Goal: Task Accomplishment & Management: Manage account settings

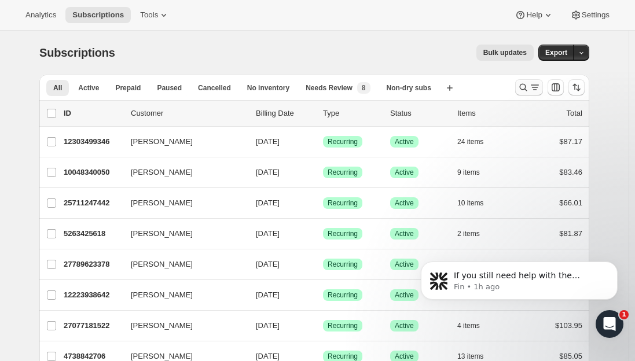
click at [529, 89] on icon "Search and filter results" at bounding box center [524, 88] width 12 height 12
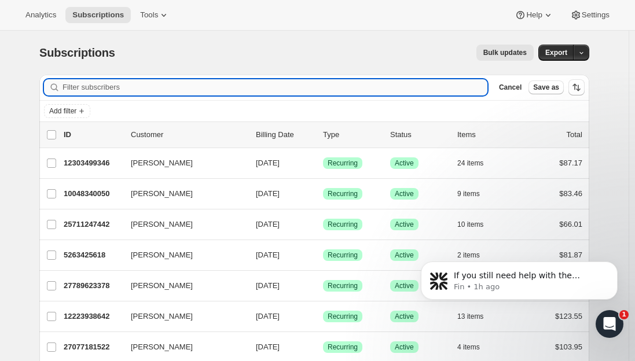
click at [249, 91] on input "Filter subscribers" at bounding box center [275, 87] width 425 height 16
click at [245, 91] on input "Filter subscribers" at bounding box center [275, 87] width 425 height 16
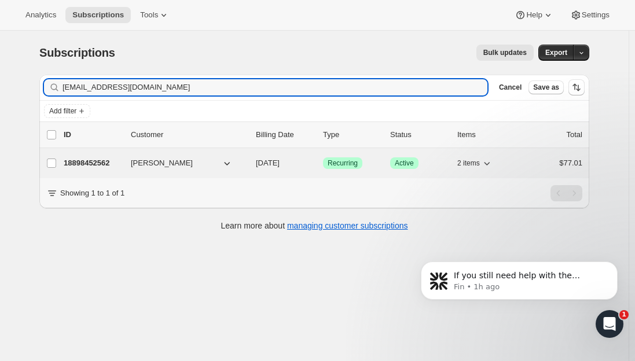
type input "[EMAIL_ADDRESS][DOMAIN_NAME]"
click at [98, 169] on p "18898452562" at bounding box center [93, 164] width 58 height 12
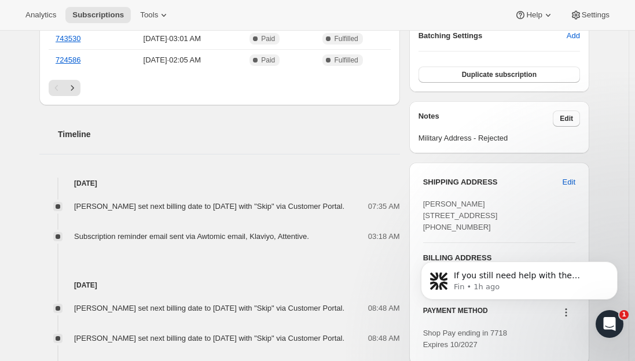
scroll to position [405, 0]
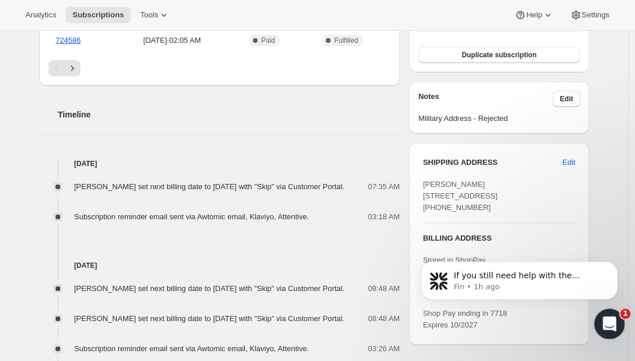
click at [619, 332] on div "Open Intercom Messenger" at bounding box center [608, 323] width 28 height 28
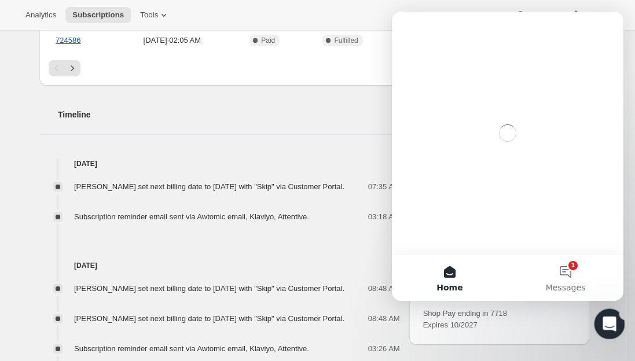
scroll to position [0, 0]
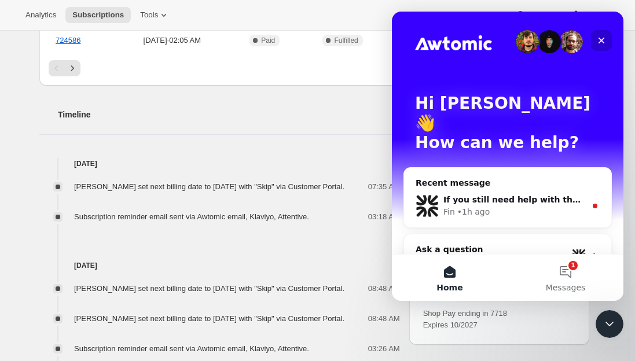
click at [601, 39] on icon "Close" at bounding box center [602, 41] width 6 height 6
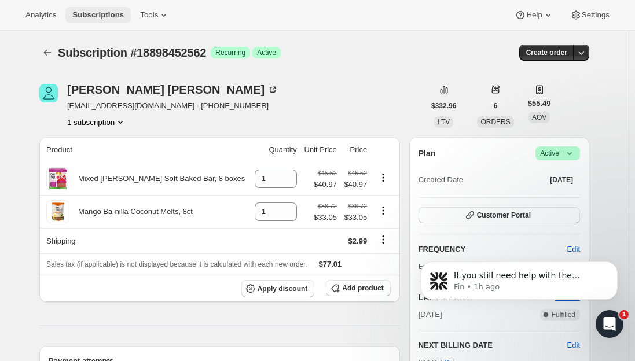
click at [89, 16] on span "Subscriptions" at bounding box center [98, 14] width 52 height 9
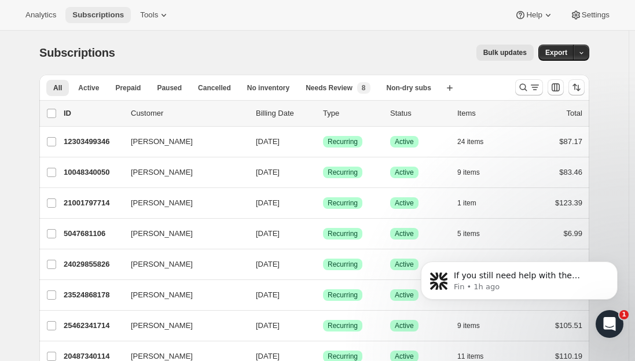
click at [104, 13] on span "Subscriptions" at bounding box center [98, 14] width 52 height 9
click at [529, 89] on icon "Search and filter results" at bounding box center [524, 88] width 12 height 12
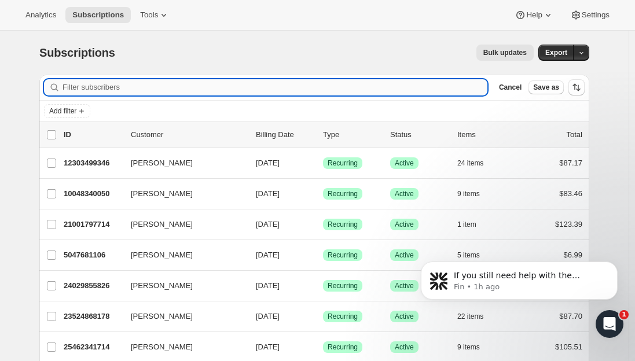
click at [162, 86] on input "Filter subscribers" at bounding box center [275, 87] width 425 height 16
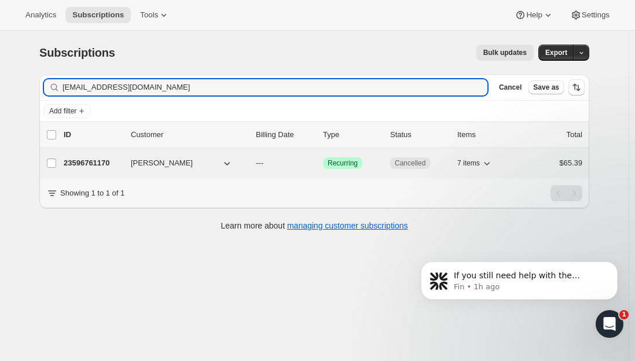
type input "[EMAIL_ADDRESS][DOMAIN_NAME]"
click at [116, 163] on p "23596761170" at bounding box center [93, 164] width 58 height 12
